Goal: Task Accomplishment & Management: Use online tool/utility

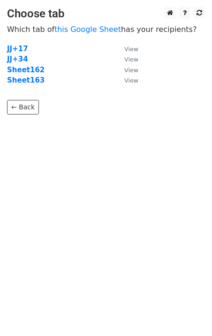
click at [35, 80] on strong "Sheet163" at bounding box center [26, 80] width 38 height 8
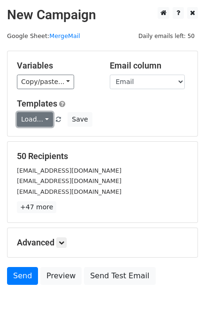
click at [40, 115] on link "Load..." at bounding box center [35, 119] width 36 height 15
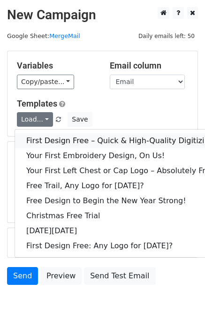
click at [64, 137] on link "First Design Free – Quick & High-Quality Digitizing!" at bounding box center [121, 140] width 213 height 15
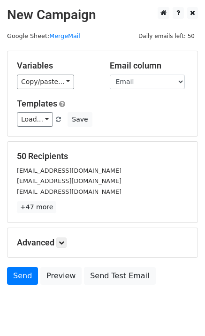
click at [36, 274] on div "Send Preview Send Test Email" at bounding box center [102, 278] width 205 height 23
click at [30, 276] on link "Send" at bounding box center [22, 276] width 31 height 18
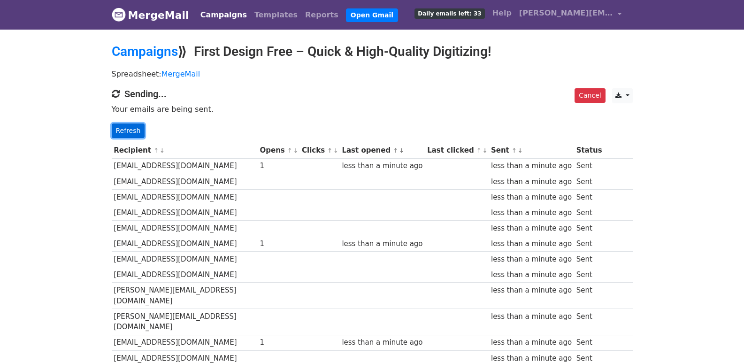
click at [125, 124] on link "Refresh" at bounding box center [128, 130] width 33 height 15
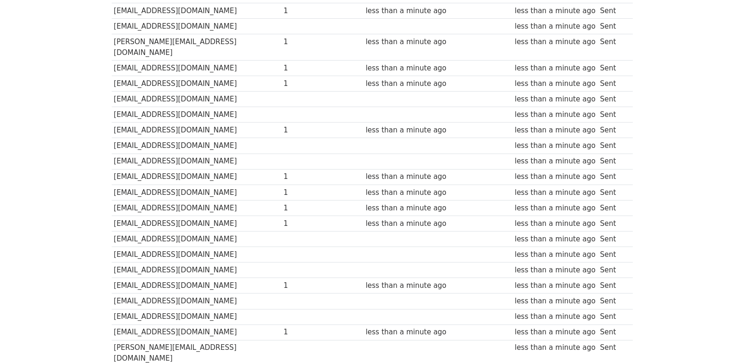
scroll to position [653, 0]
